Goal: Task Accomplishment & Management: Manage account settings

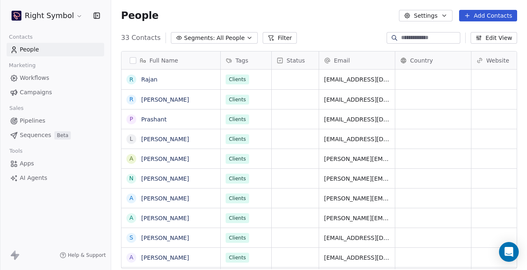
scroll to position [238, 416]
click at [61, 91] on link "Campaigns" at bounding box center [56, 93] width 98 height 14
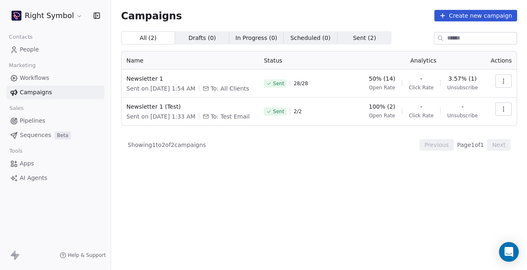
click at [52, 44] on link "People" at bounding box center [56, 50] width 98 height 14
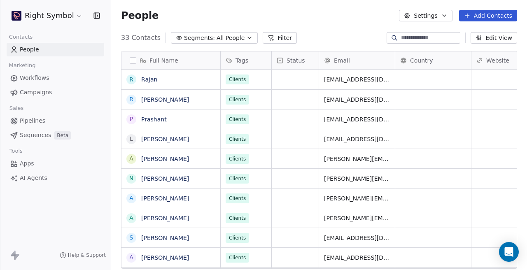
scroll to position [238, 416]
click at [67, 11] on html "Right Symbol Contacts People Marketing Workflows Campaigns Sales Pipelines Sequ…" at bounding box center [263, 135] width 527 height 270
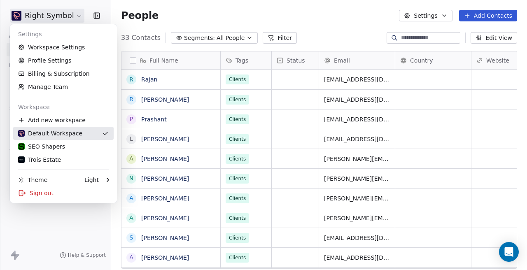
click at [51, 139] on link "Default Workspace" at bounding box center [63, 133] width 100 height 13
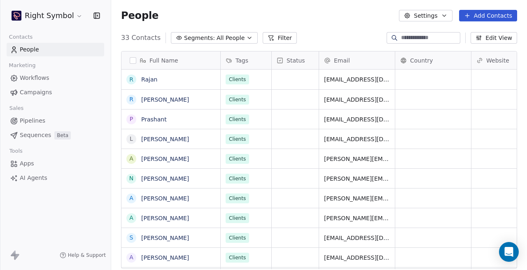
click at [70, 11] on html "Right Symbol Contacts People Marketing Workflows Campaigns Sales Pipelines Sequ…" at bounding box center [263, 135] width 527 height 270
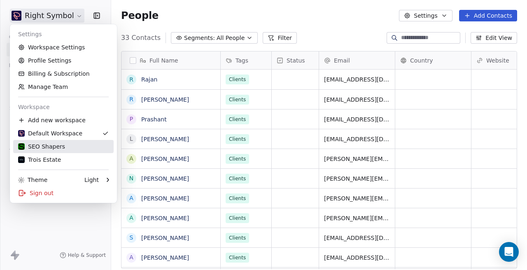
click at [67, 141] on link "SEO Shapers" at bounding box center [63, 146] width 100 height 13
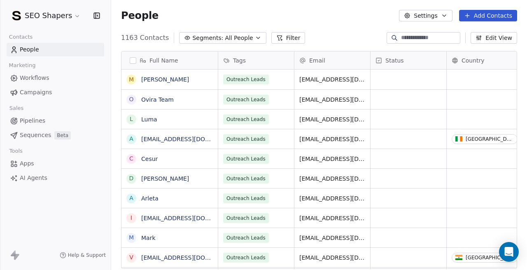
scroll to position [238, 416]
click at [49, 96] on span "Campaigns" at bounding box center [36, 92] width 32 height 9
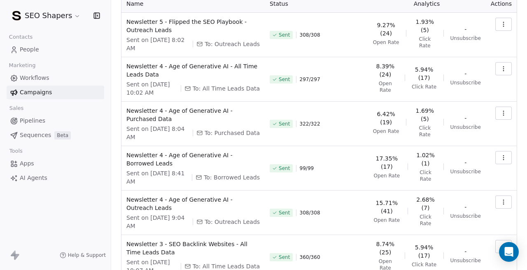
scroll to position [58, 0]
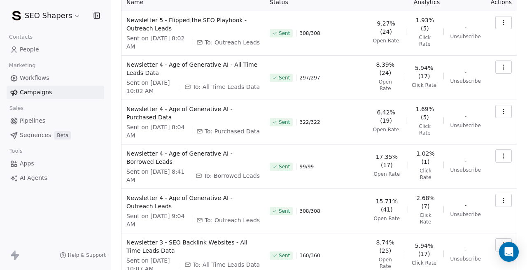
click at [238, 177] on span "To: Borrowed Leads" at bounding box center [232, 176] width 56 height 8
copy tr "Borrowed Leads"
click at [375, 180] on div "17.35% (17) Open Rate 1.02% (1) Click Rate - Unsubscribe" at bounding box center [427, 164] width 108 height 31
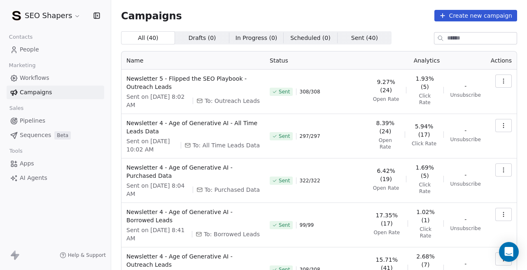
click at [506, 78] on icon "button" at bounding box center [503, 81] width 7 height 7
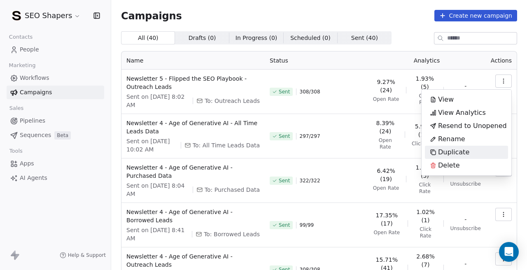
click at [453, 147] on span "Duplicate" at bounding box center [453, 152] width 31 height 10
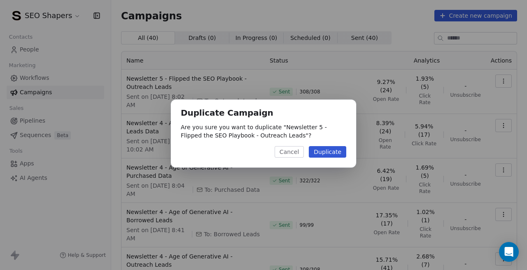
click at [326, 151] on button "Duplicate" at bounding box center [327, 152] width 37 height 12
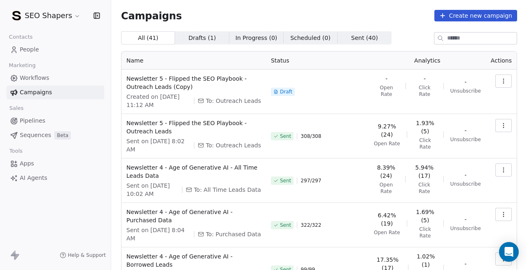
click at [510, 79] on button "button" at bounding box center [503, 81] width 16 height 13
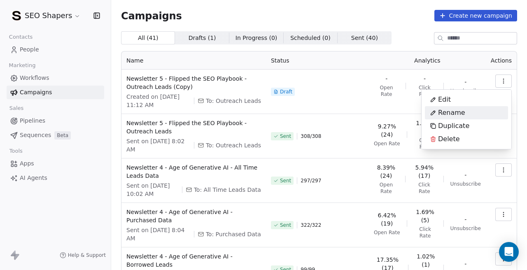
click at [462, 108] on span "Rename" at bounding box center [451, 113] width 27 height 10
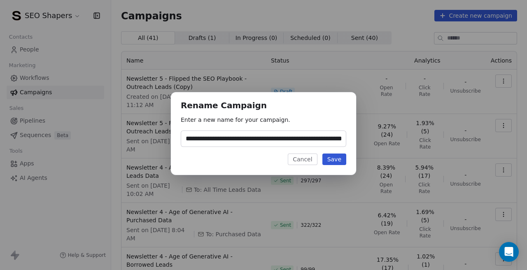
click at [318, 138] on input "**********" at bounding box center [263, 139] width 165 height 16
type input "**********"
click at [332, 157] on button "Save" at bounding box center [334, 160] width 24 height 12
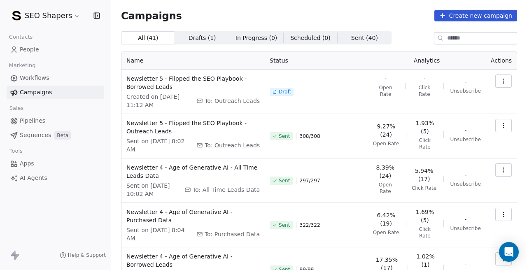
scroll to position [0, 0]
click at [501, 82] on icon "button" at bounding box center [503, 81] width 7 height 7
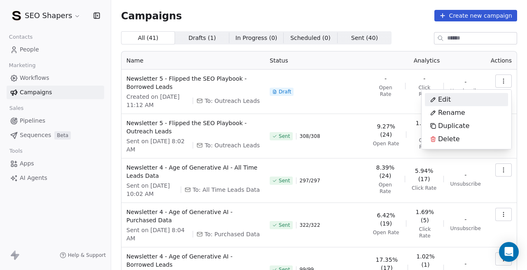
click at [454, 102] on div "Edit" at bounding box center [440, 99] width 31 height 13
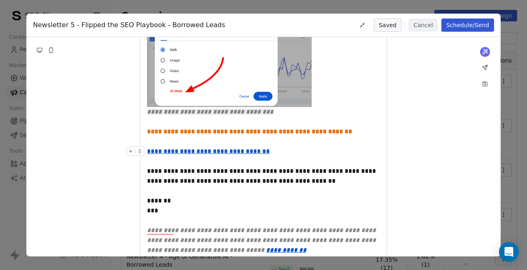
click at [238, 148] on u "**********" at bounding box center [208, 151] width 123 height 6
click at [265, 147] on div "**********" at bounding box center [263, 152] width 233 height 10
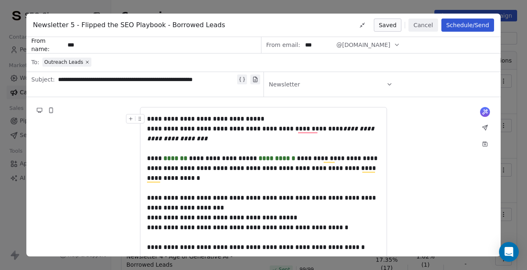
click at [461, 29] on button "Schedule/Send" at bounding box center [467, 25] width 53 height 13
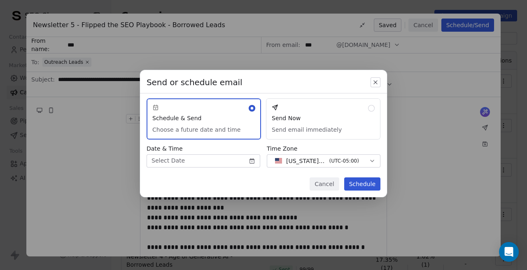
click at [253, 161] on div "Send or schedule email Schedule & Send Choose a future date and time Send Now S…" at bounding box center [263, 135] width 527 height 156
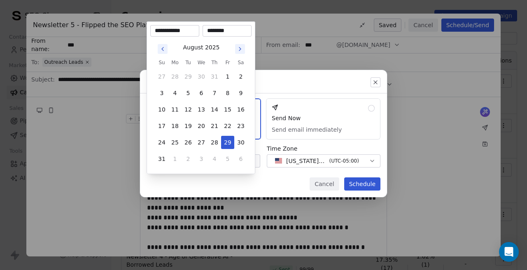
click at [208, 30] on input "********" at bounding box center [227, 31] width 46 height 8
click at [212, 29] on input "********" at bounding box center [227, 31] width 46 height 8
click at [223, 32] on input "*******" at bounding box center [227, 31] width 46 height 8
click at [249, 178] on div "Send or schedule email Schedule & Send Choose a future date and time Send Now S…" at bounding box center [263, 135] width 527 height 156
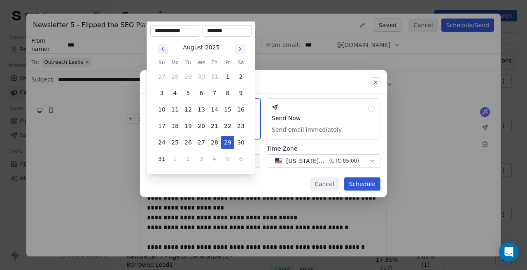
type input "********"
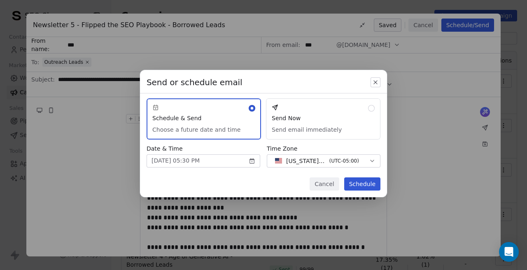
click at [296, 165] on button "[US_STATE] - EST ( UTC-05:00 )" at bounding box center [324, 160] width 114 height 13
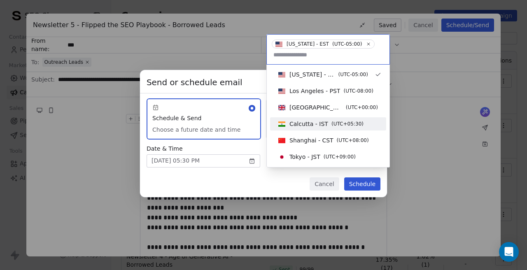
click at [297, 122] on span "Calcutta - IST" at bounding box center [308, 124] width 39 height 8
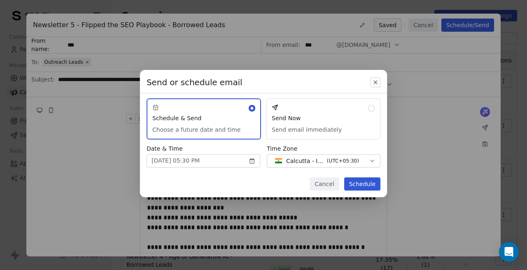
click at [258, 177] on div "Cancel Schedule" at bounding box center [263, 187] width 247 height 20
click at [251, 162] on body "SEO Shapers Contacts People Marketing Workflows Campaigns Sales Pipelines Seque…" at bounding box center [263, 135] width 527 height 270
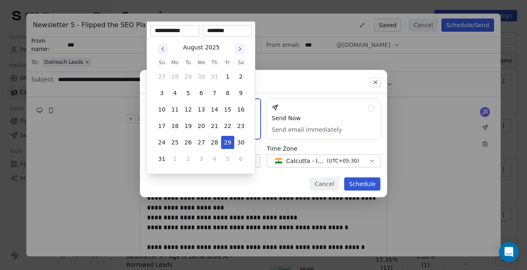
click at [214, 32] on input "********" at bounding box center [227, 31] width 46 height 8
type input "********"
click at [238, 183] on div "Send or schedule email Schedule & Send Choose a future date and time Send Now S…" at bounding box center [263, 135] width 527 height 156
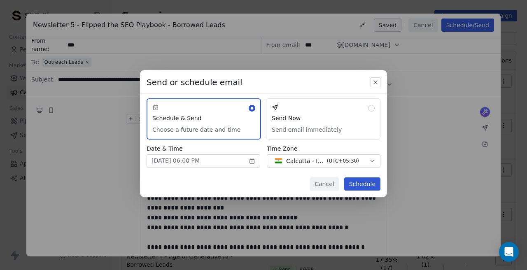
click at [356, 181] on button "Schedule" at bounding box center [362, 183] width 36 height 13
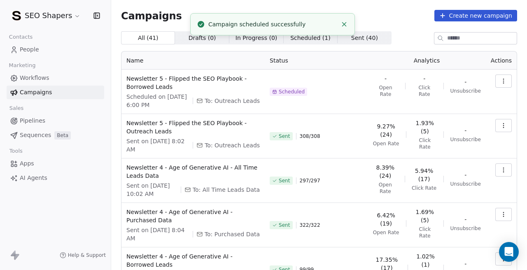
click at [507, 83] on button "button" at bounding box center [503, 81] width 16 height 13
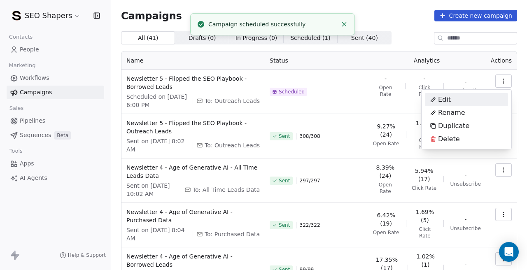
click at [457, 105] on div "Edit" at bounding box center [466, 99] width 83 height 13
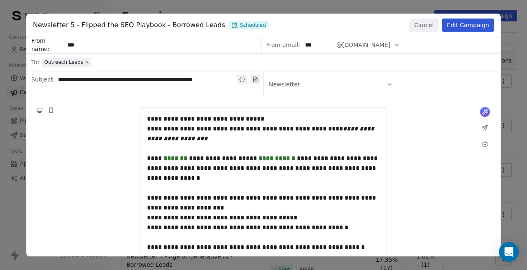
click at [458, 26] on button "Edit Campaign" at bounding box center [468, 25] width 52 height 13
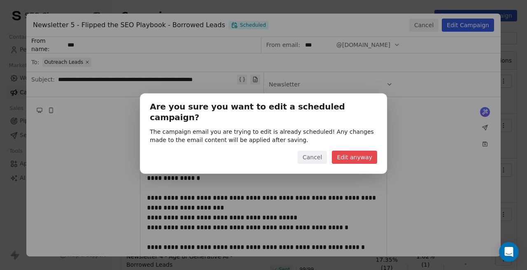
click at [347, 155] on button "Edit anyway" at bounding box center [354, 157] width 45 height 13
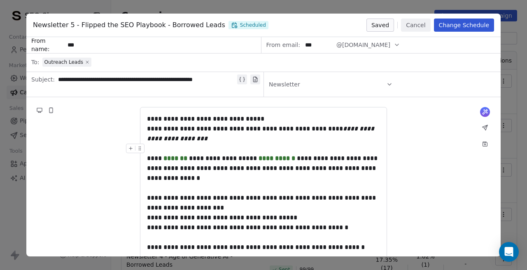
click at [85, 62] on icon at bounding box center [87, 62] width 5 height 5
click at [85, 62] on span "Select a segment" at bounding box center [67, 62] width 50 height 8
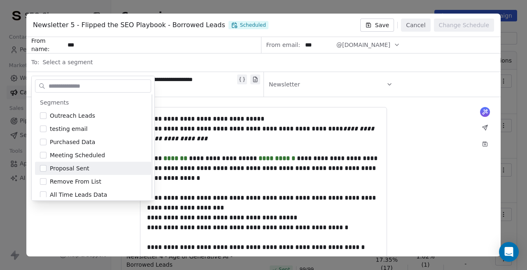
scroll to position [30, 0]
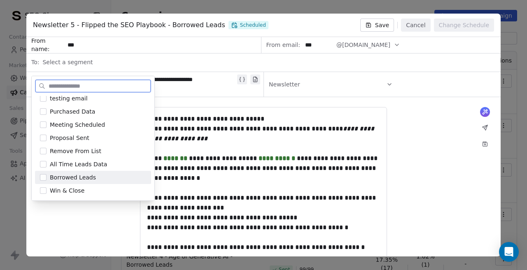
click at [45, 178] on button "Suggestions" at bounding box center [43, 177] width 7 height 7
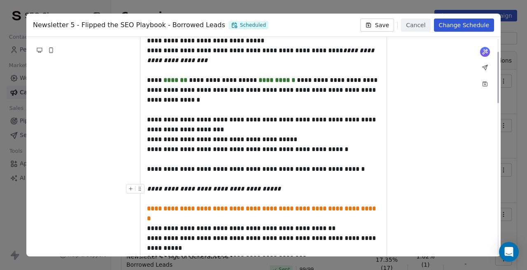
scroll to position [0, 0]
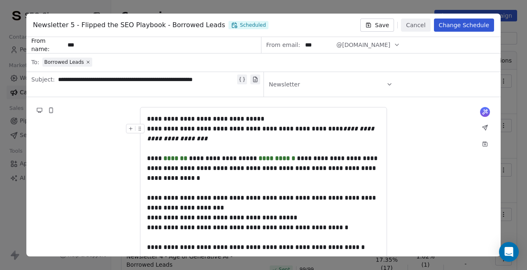
click at [460, 26] on button "Change Schedule" at bounding box center [464, 25] width 60 height 13
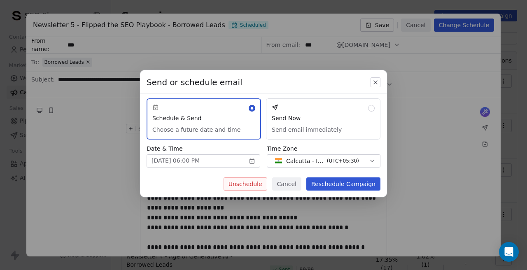
click at [323, 181] on button "Reschedule Campaign" at bounding box center [343, 183] width 74 height 13
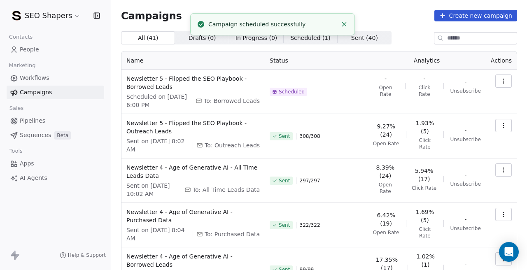
click at [344, 89] on div "Scheduled" at bounding box center [316, 92] width 93 height 35
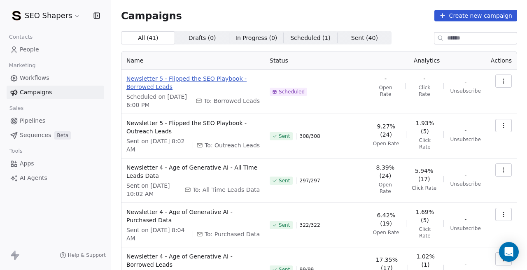
click at [202, 79] on span "Newsletter 5 - Flipped the SEO Playbook - Borrowed Leads" at bounding box center [192, 83] width 133 height 16
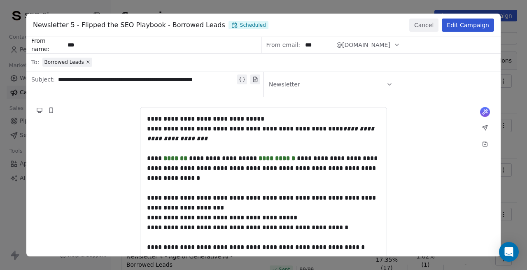
click at [421, 28] on button "Cancel" at bounding box center [423, 25] width 29 height 13
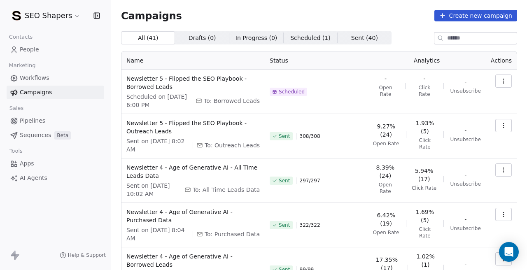
click at [498, 128] on button "button" at bounding box center [503, 125] width 16 height 13
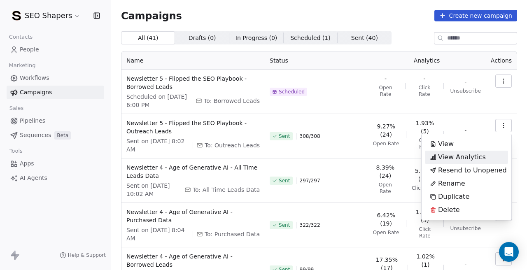
click at [455, 159] on span "View Analytics" at bounding box center [462, 157] width 48 height 10
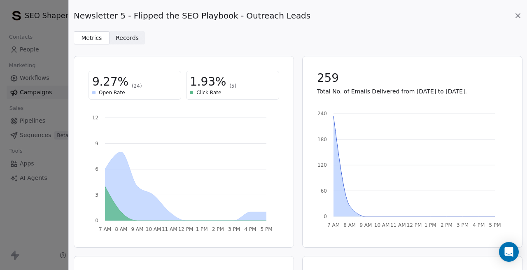
click at [515, 13] on icon at bounding box center [518, 16] width 8 height 8
